Goal: Information Seeking & Learning: Check status

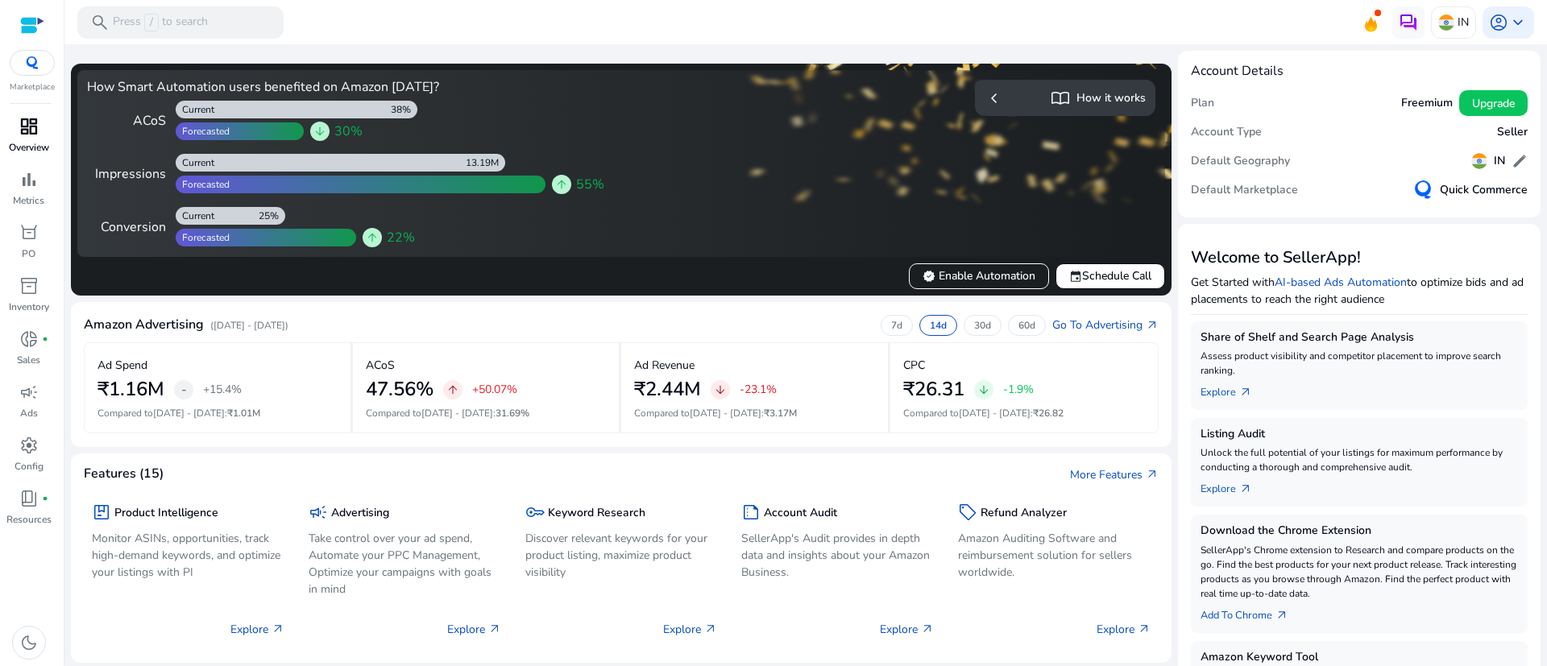
click at [40, 125] on div "dashboard" at bounding box center [28, 127] width 45 height 26
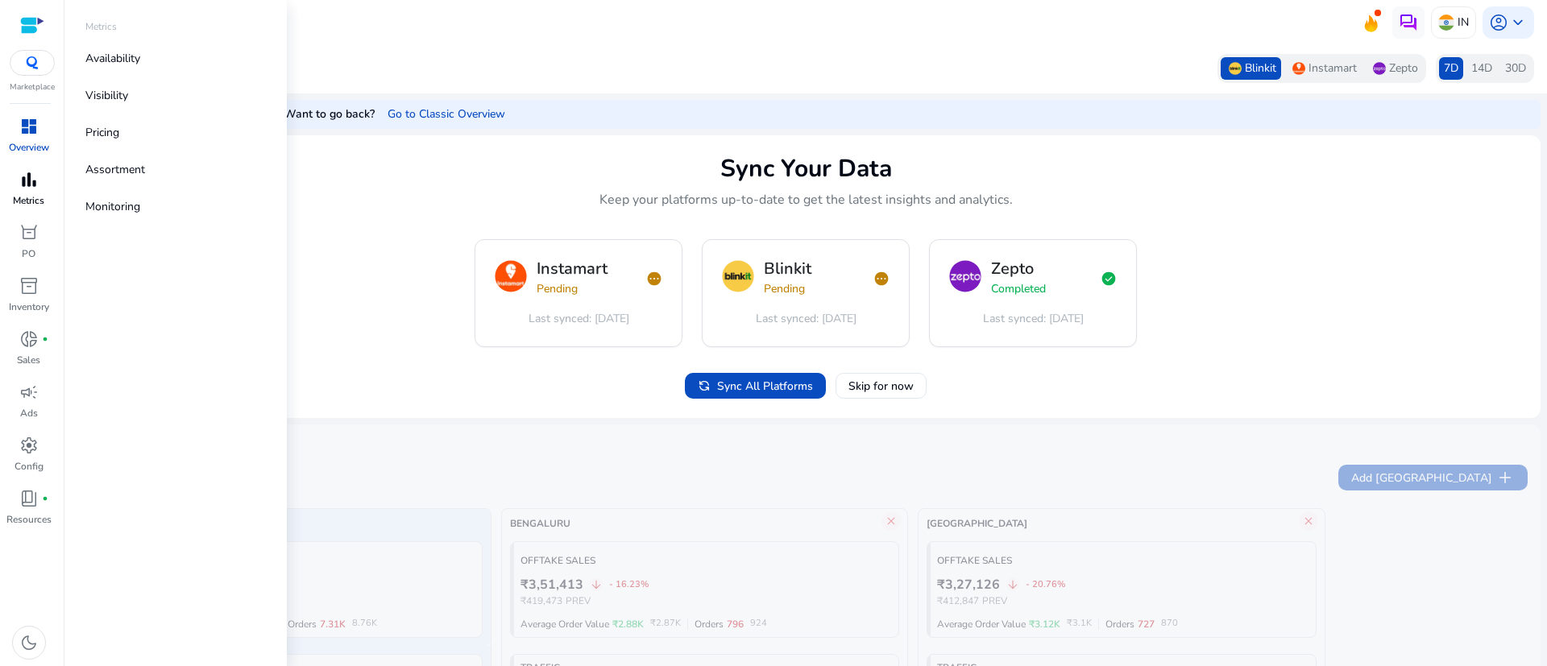
click at [32, 185] on span "bar_chart" at bounding box center [28, 179] width 19 height 19
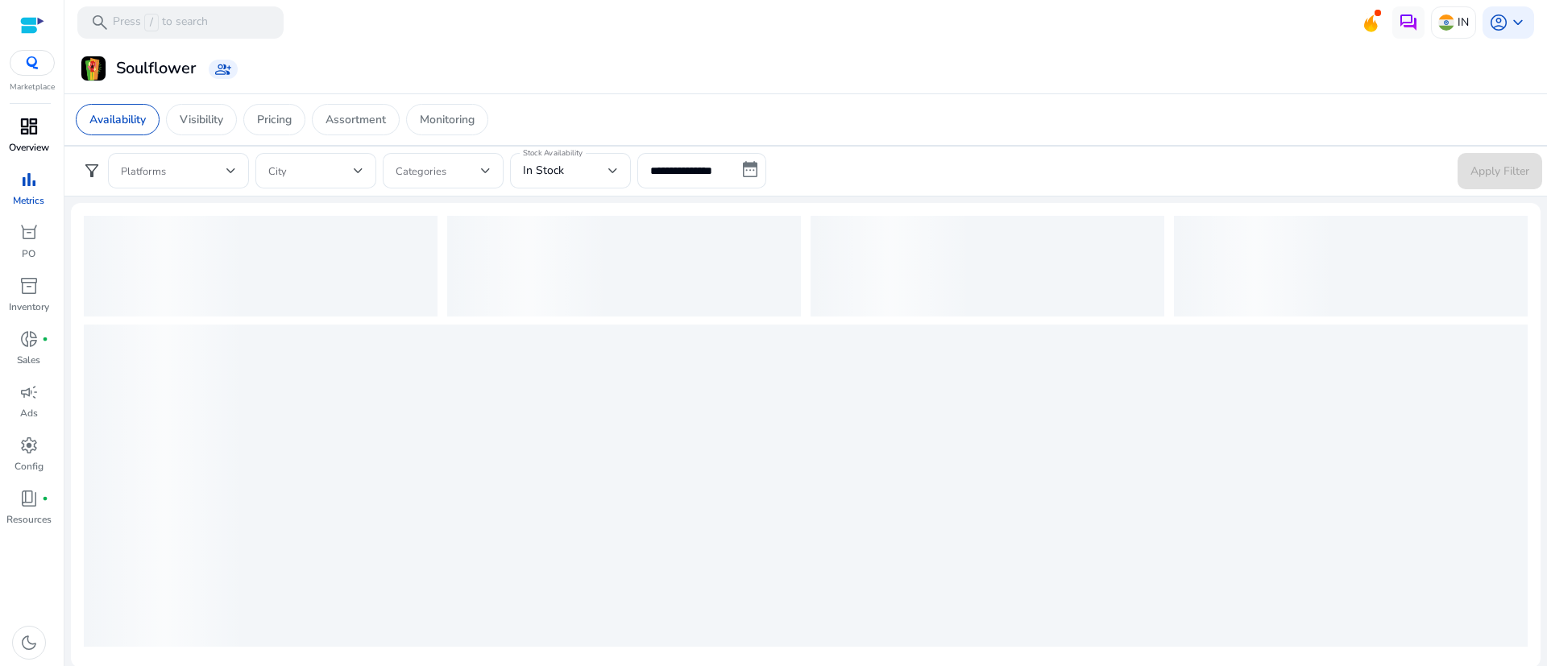
click at [38, 123] on span "dashboard" at bounding box center [28, 126] width 19 height 19
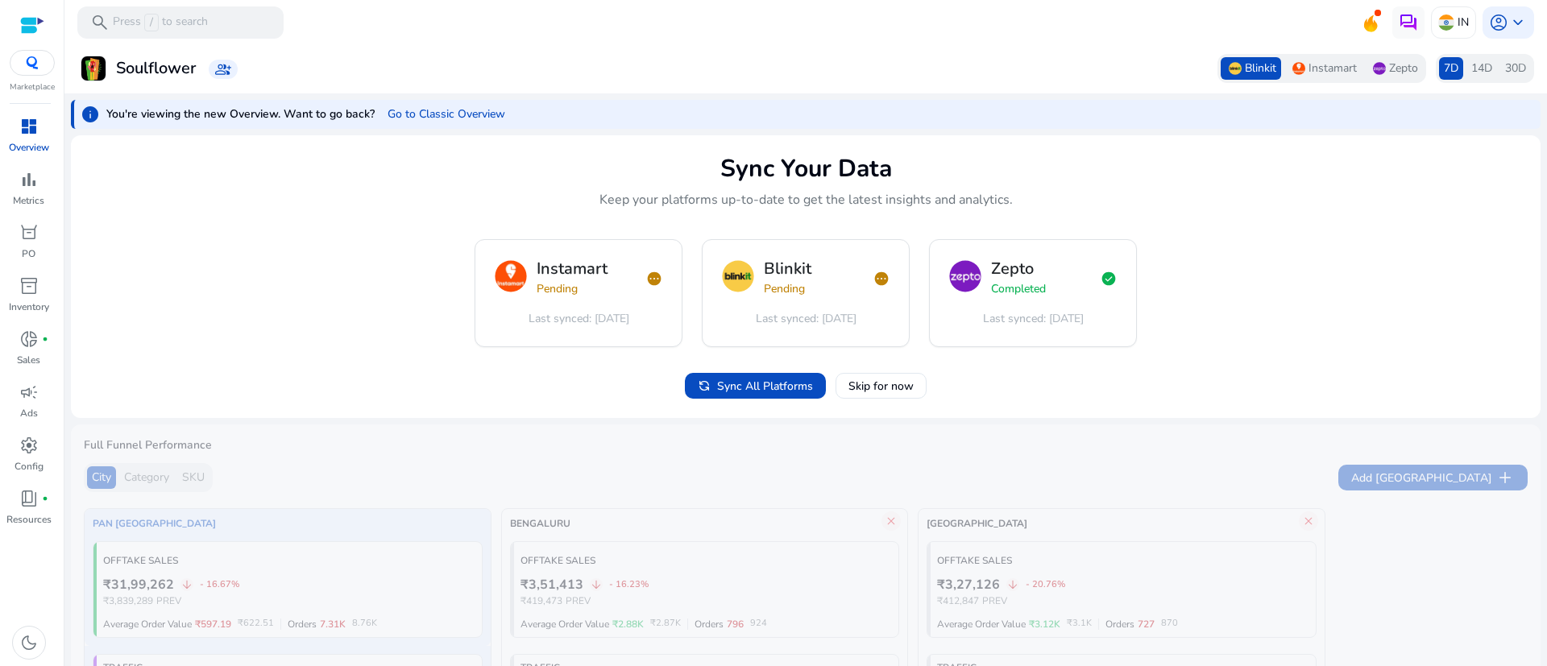
click at [26, 133] on span "dashboard" at bounding box center [28, 126] width 19 height 19
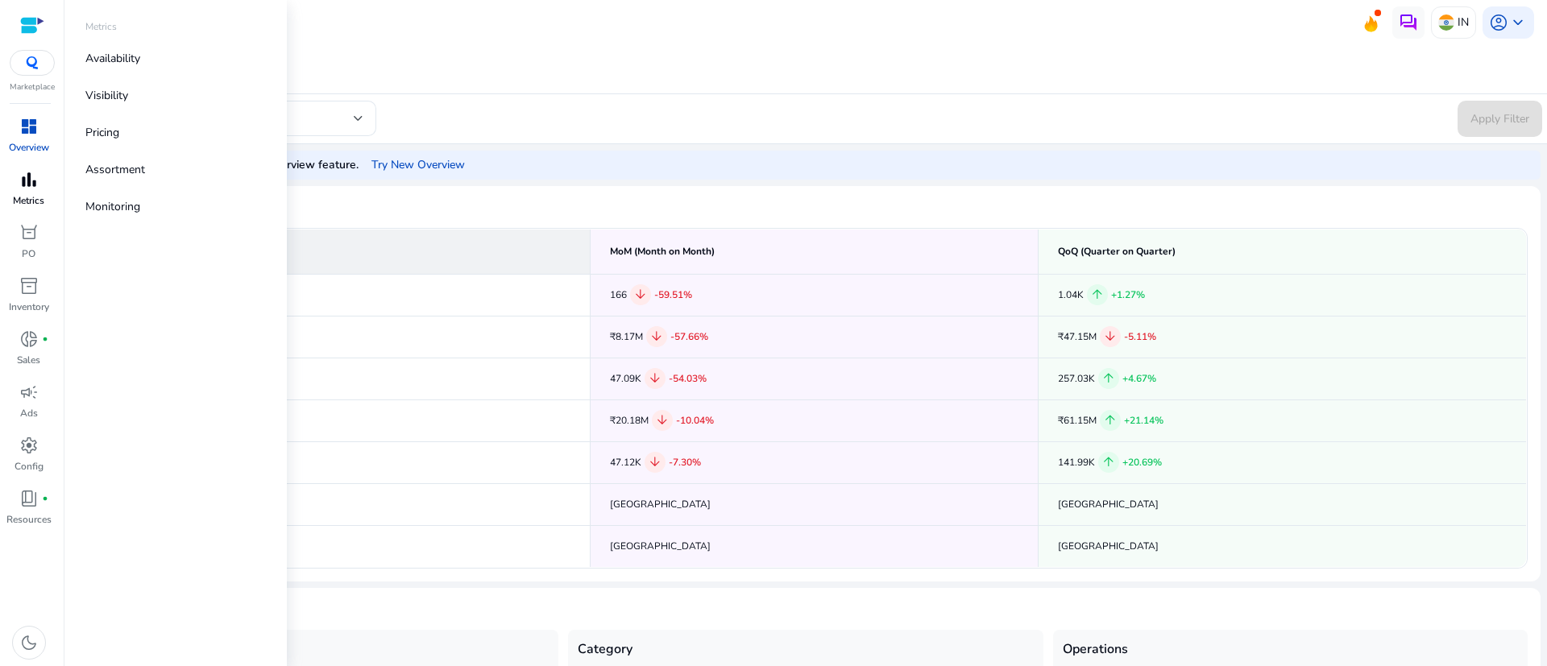
click at [44, 202] on p "Metrics" at bounding box center [28, 200] width 31 height 15
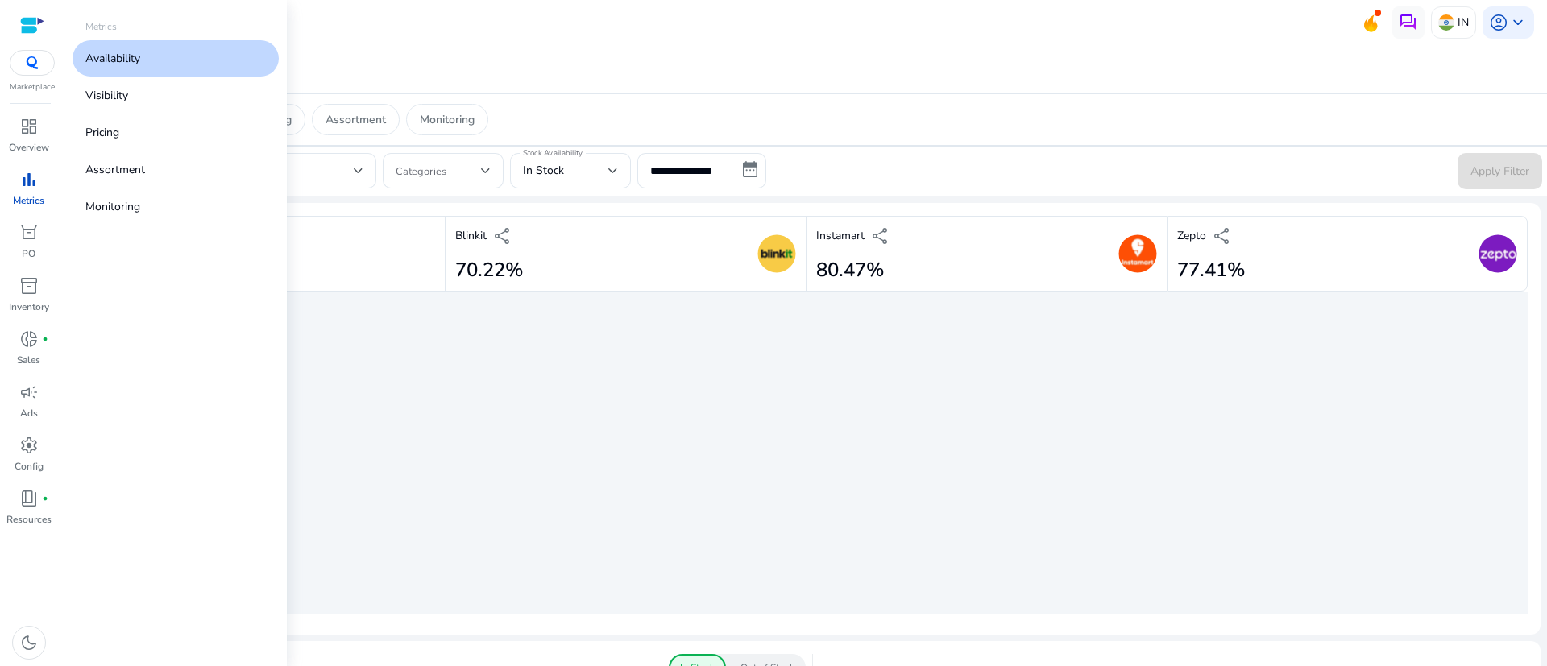
click at [136, 56] on p "Availability" at bounding box center [112, 58] width 55 height 17
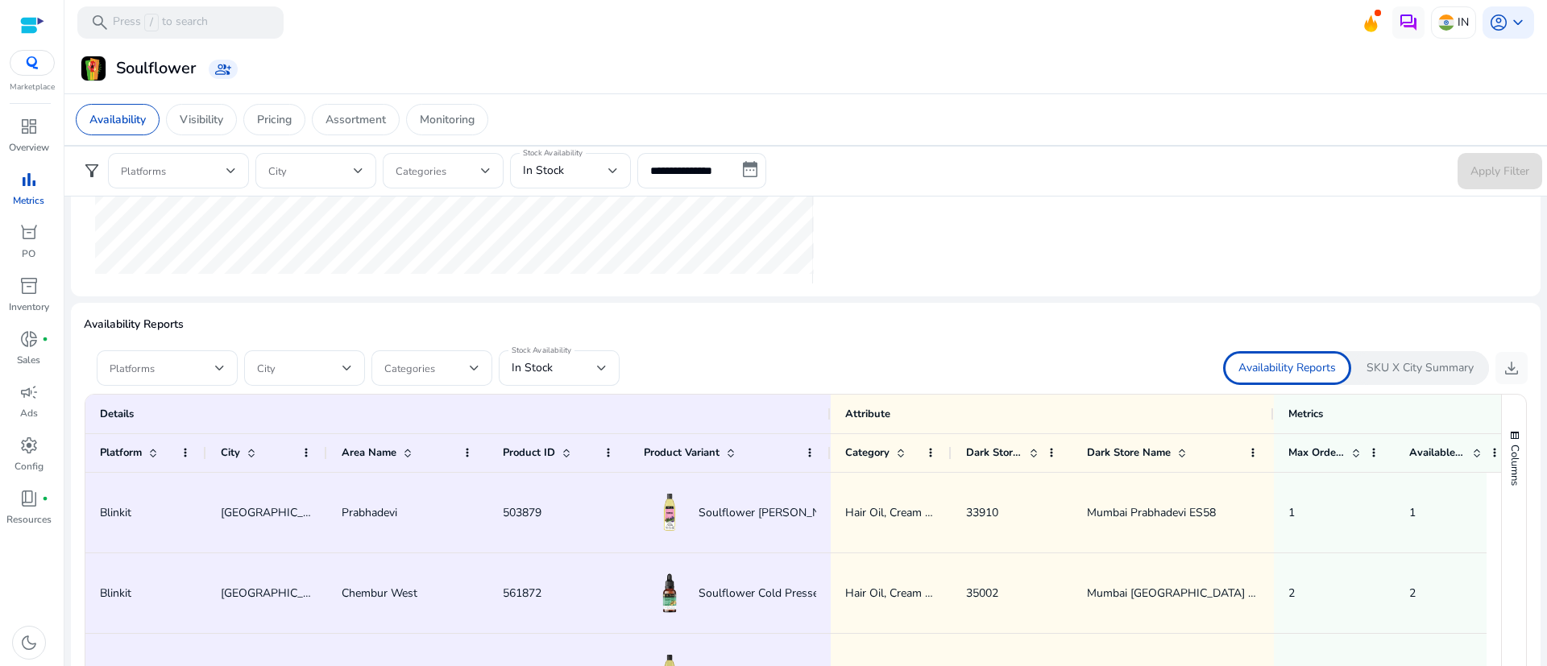
scroll to position [802, 0]
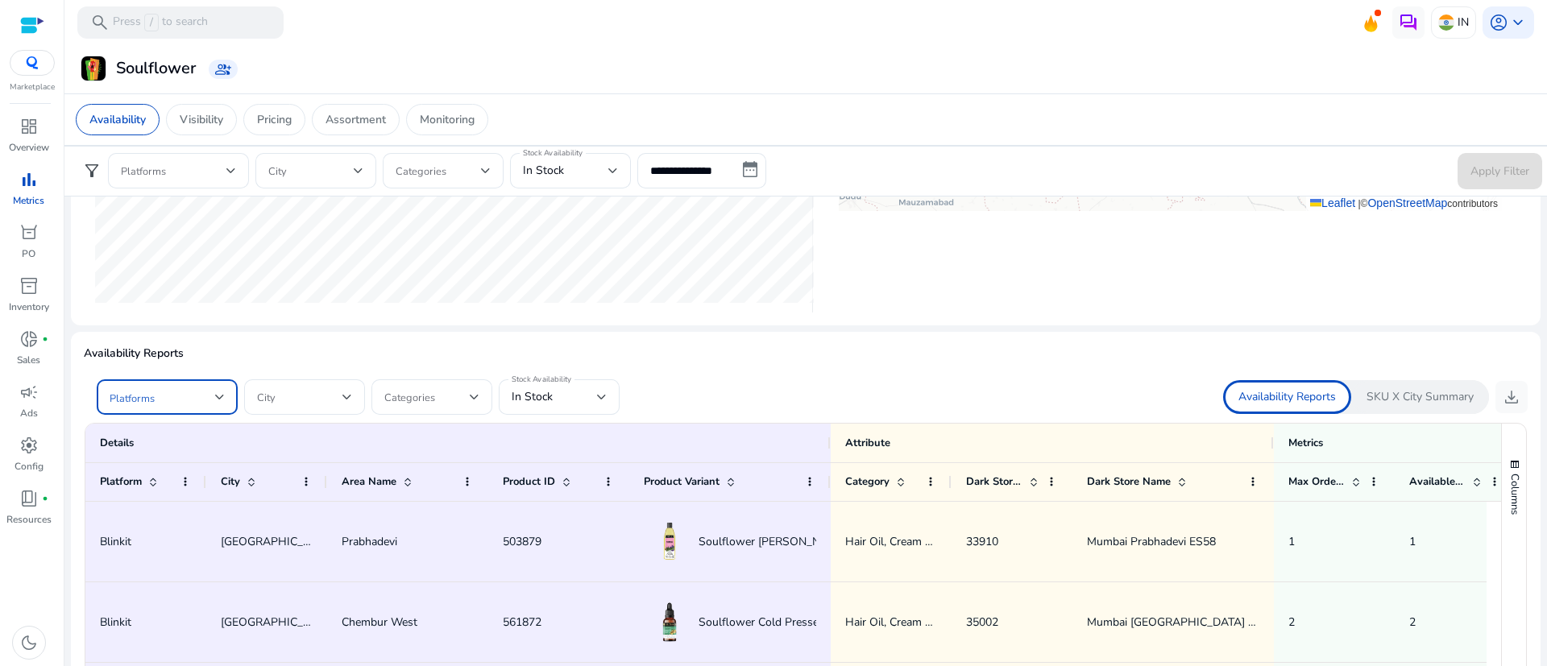
click at [223, 394] on div at bounding box center [220, 397] width 10 height 6
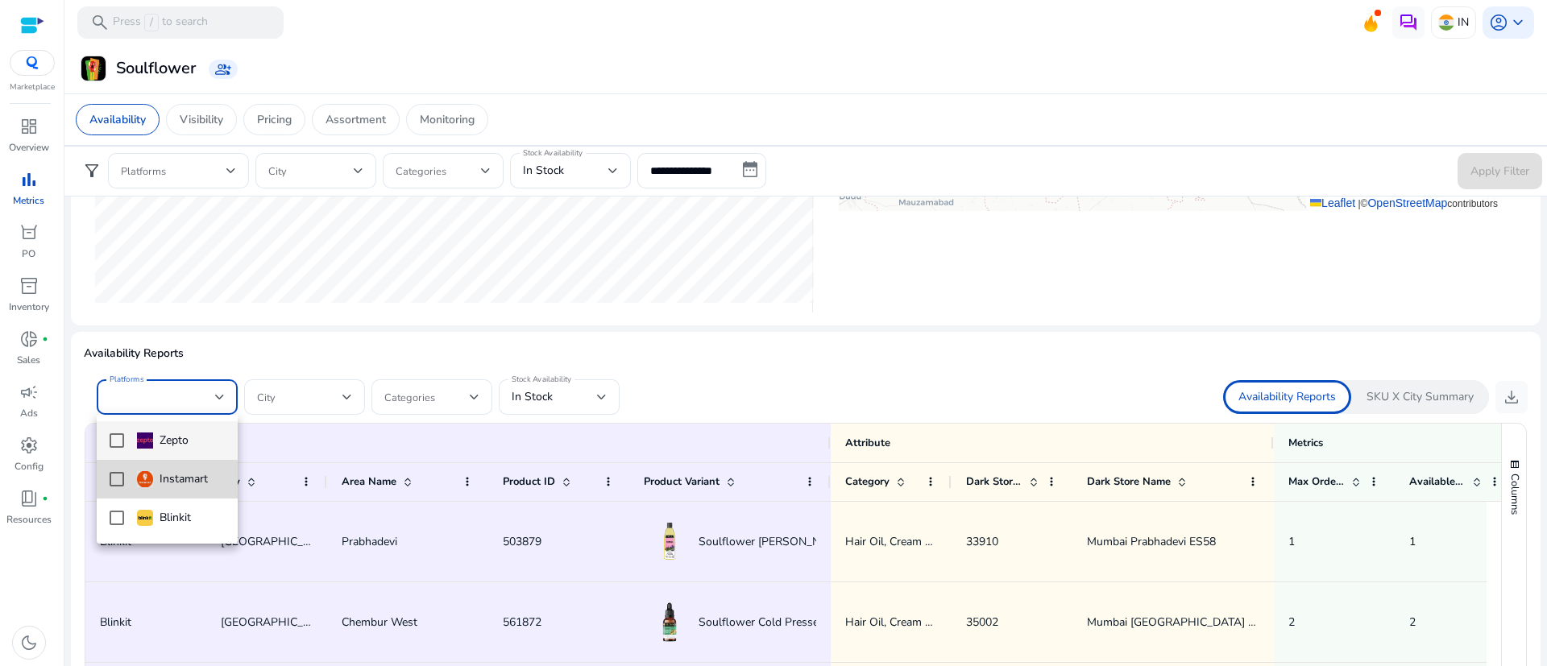
click at [135, 483] on mat-option "Instamart" at bounding box center [167, 479] width 141 height 39
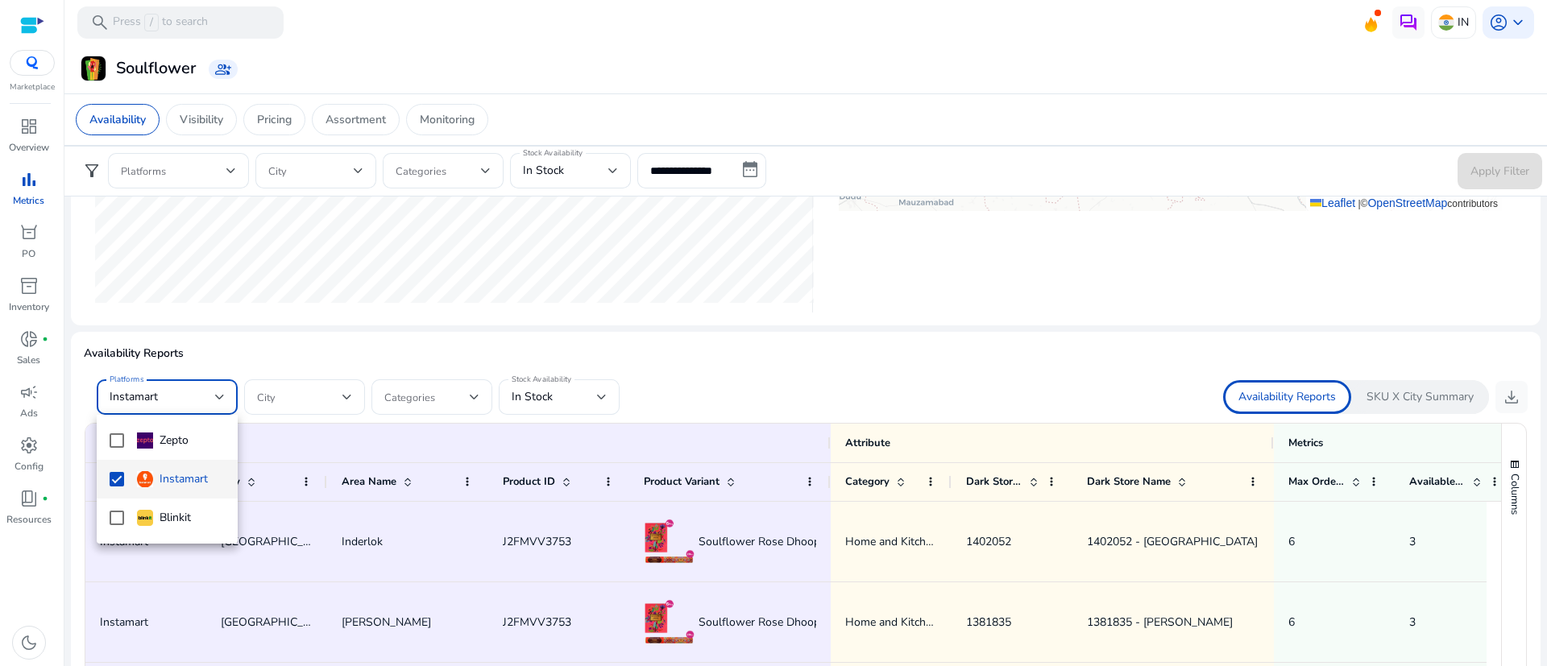
click at [487, 352] on div at bounding box center [773, 333] width 1547 height 666
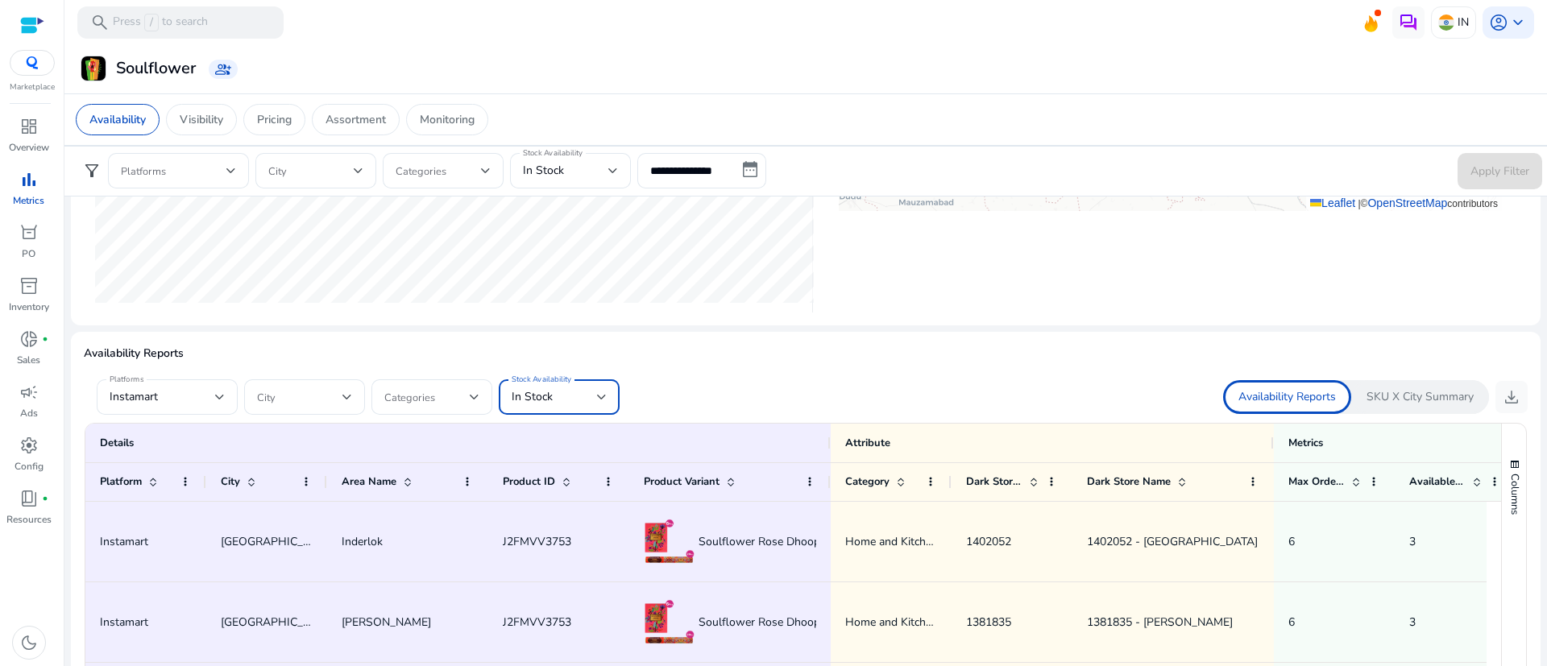
click at [599, 403] on div at bounding box center [602, 397] width 10 height 19
click at [549, 517] on span "Out of Stock" at bounding box center [559, 518] width 95 height 18
click at [790, 367] on div at bounding box center [806, 373] width 1444 height 13
click at [775, 367] on div at bounding box center [806, 373] width 1444 height 13
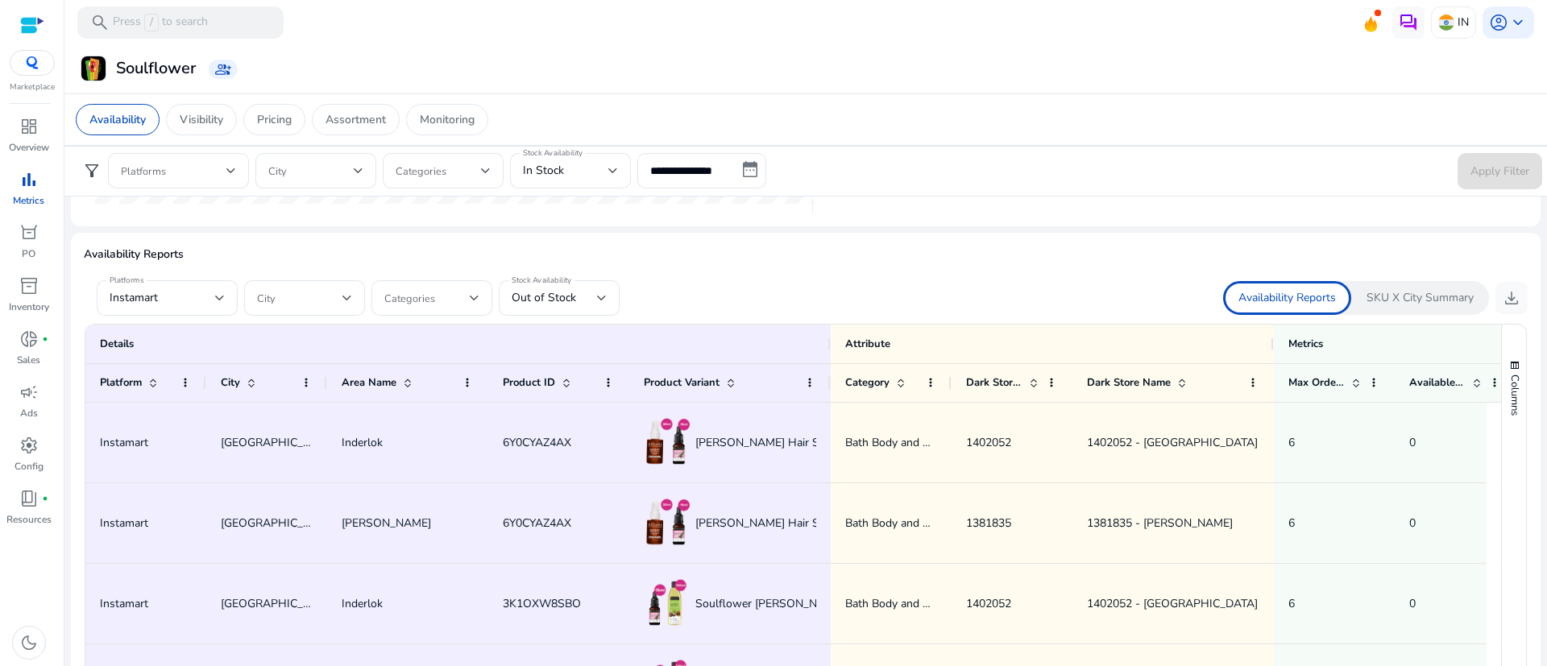
scroll to position [899, 0]
click at [1507, 301] on span "download" at bounding box center [1511, 300] width 19 height 19
